Goal: Information Seeking & Learning: Learn about a topic

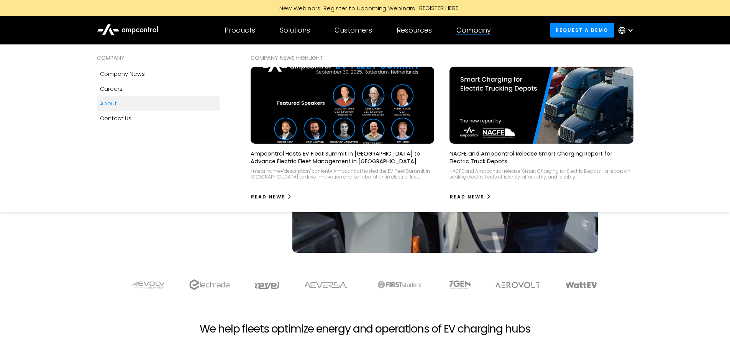
click at [113, 102] on div "About" at bounding box center [108, 103] width 17 height 8
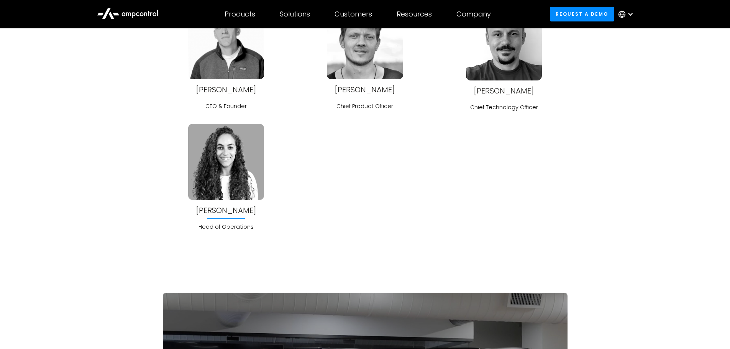
scroll to position [1992, 0]
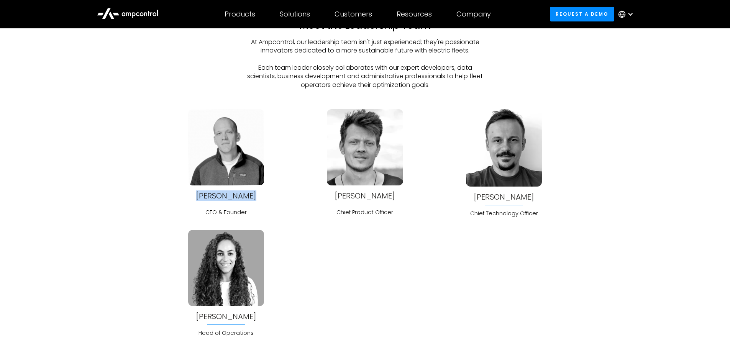
drag, startPoint x: 197, startPoint y: 191, endPoint x: 264, endPoint y: 192, distance: 67.0
click at [264, 192] on div "[PERSON_NAME] CEO & Founder" at bounding box center [226, 162] width 127 height 107
click at [107, 227] on div "Meet the Leadership Team At Ampcontrol, our leadership team isn't just experien…" at bounding box center [365, 178] width 730 height 318
drag, startPoint x: 246, startPoint y: 198, endPoint x: 464, endPoint y: 198, distance: 218.3
click at [464, 198] on div "[PERSON_NAME] CEO & Founder [PERSON_NAME] Chief Product Officer [PERSON_NAME] C…" at bounding box center [365, 223] width 404 height 228
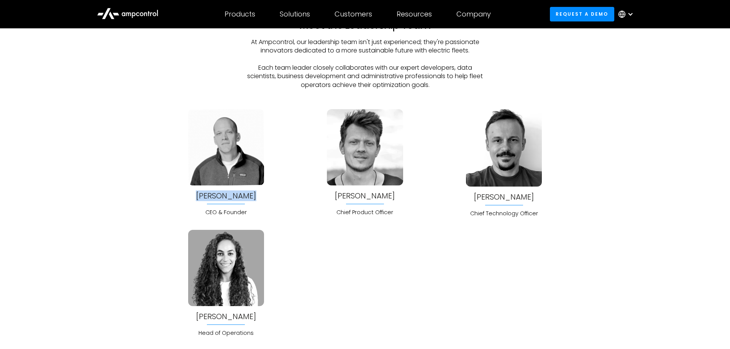
click at [290, 197] on div "[PERSON_NAME] CEO & Founder [PERSON_NAME] Chief Product Officer [PERSON_NAME] C…" at bounding box center [365, 223] width 404 height 228
copy div "[PERSON_NAME]"
click at [579, 198] on div "Meet the Leadership Team At Ampcontrol, our leadership team isn't just experien…" at bounding box center [365, 178] width 730 height 318
copy div "[PERSON_NAME]"
